Goal: Information Seeking & Learning: Learn about a topic

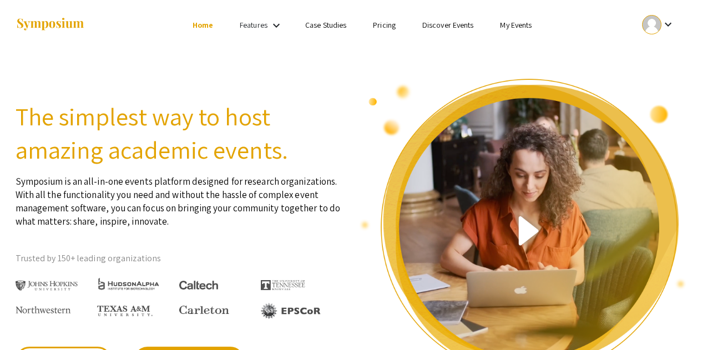
click at [522, 21] on link "My Events" at bounding box center [516, 25] width 32 height 10
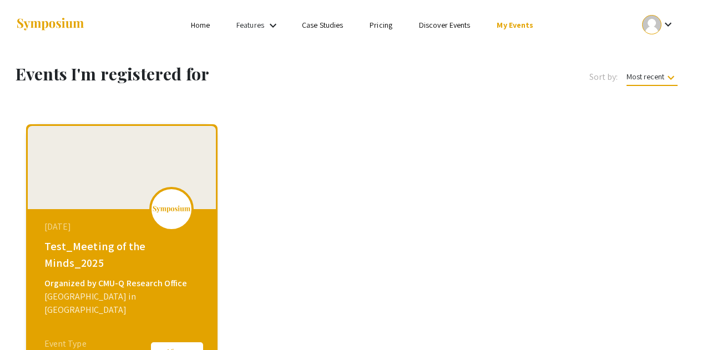
click at [676, 28] on div "keyboard_arrow_down" at bounding box center [658, 24] width 38 height 25
click at [667, 52] on button "My Account" at bounding box center [665, 55] width 68 height 27
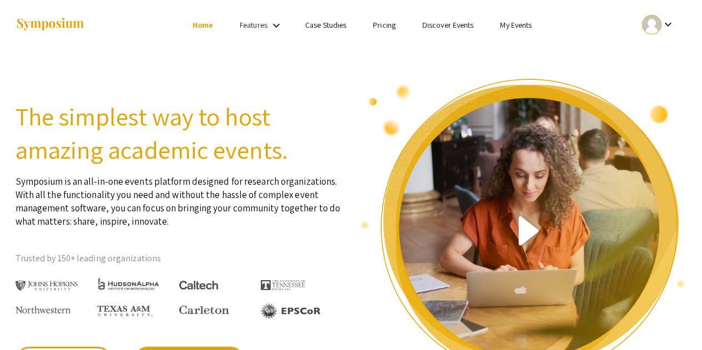
click at [526, 27] on link "My Events" at bounding box center [516, 25] width 32 height 10
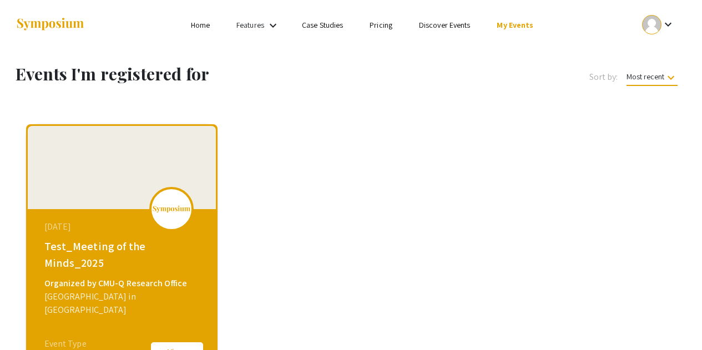
click at [204, 22] on link "Home" at bounding box center [200, 25] width 19 height 10
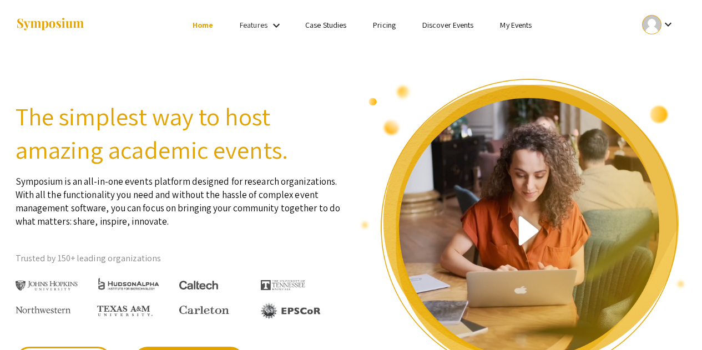
click at [447, 25] on link "Discover Events" at bounding box center [448, 25] width 52 height 10
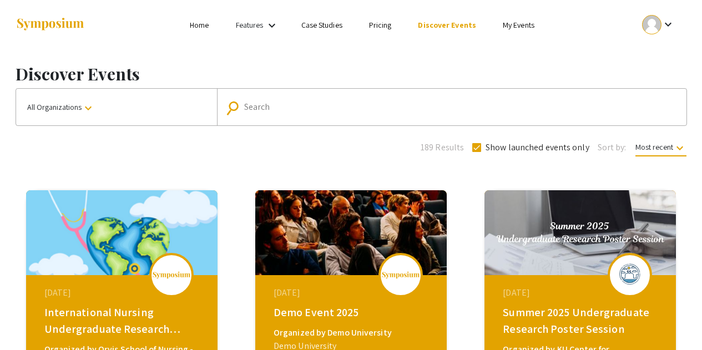
click at [308, 107] on input "Search" at bounding box center [457, 107] width 427 height 10
type input "carne"
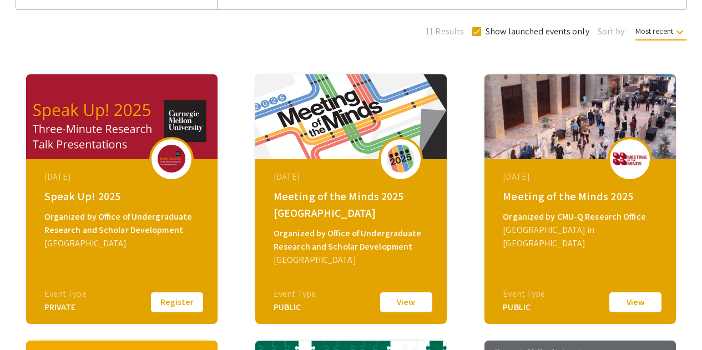
scroll to position [133, 0]
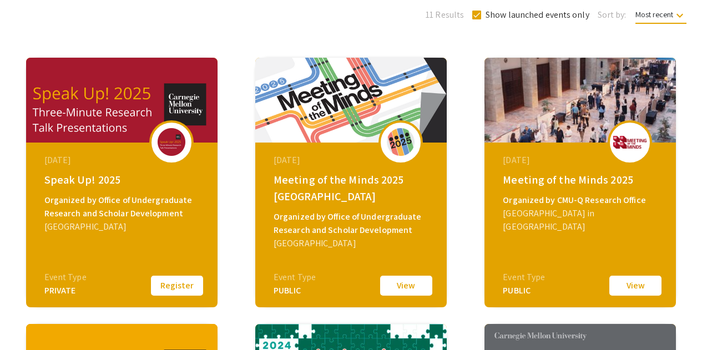
click at [638, 288] on button "View" at bounding box center [636, 285] width 56 height 23
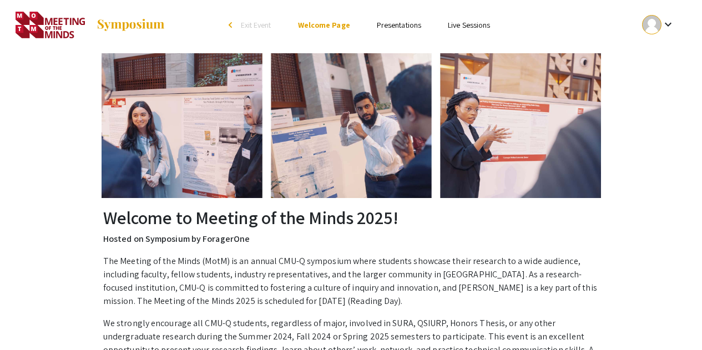
click at [392, 27] on link "Presentations" at bounding box center [399, 25] width 44 height 10
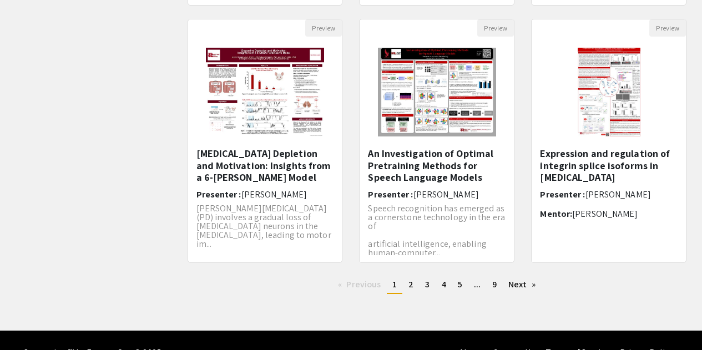
scroll to position [386, 0]
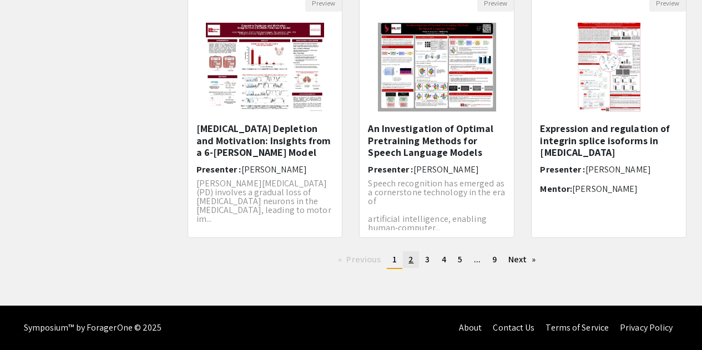
click at [412, 264] on span "2" at bounding box center [411, 260] width 5 height 12
